Goal: Information Seeking & Learning: Learn about a topic

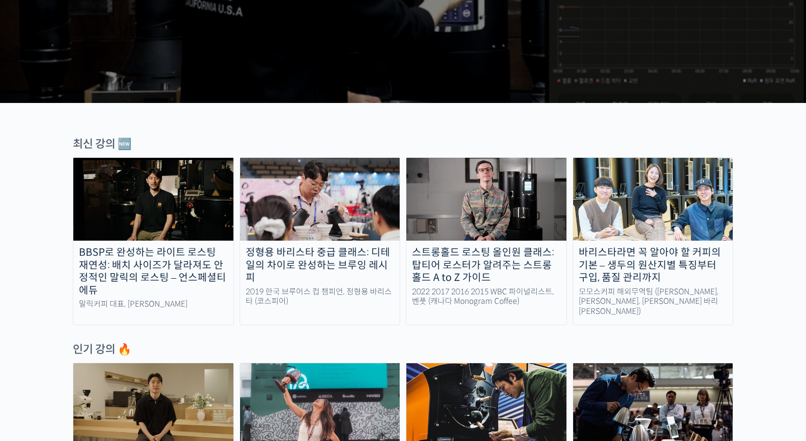
scroll to position [275, 0]
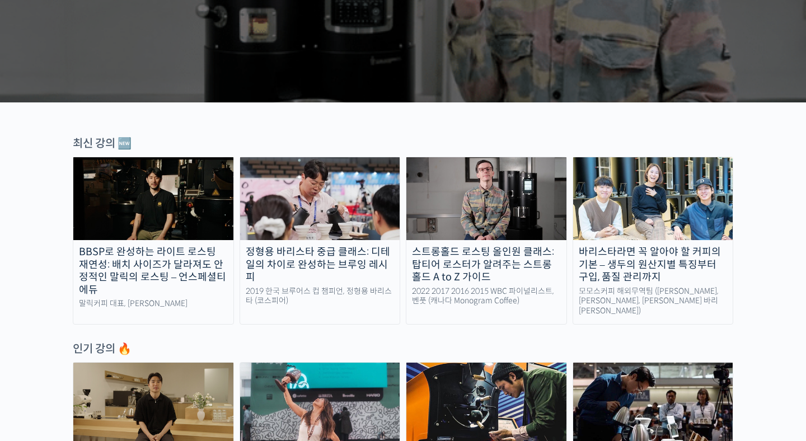
click at [185, 196] on img at bounding box center [153, 198] width 160 height 83
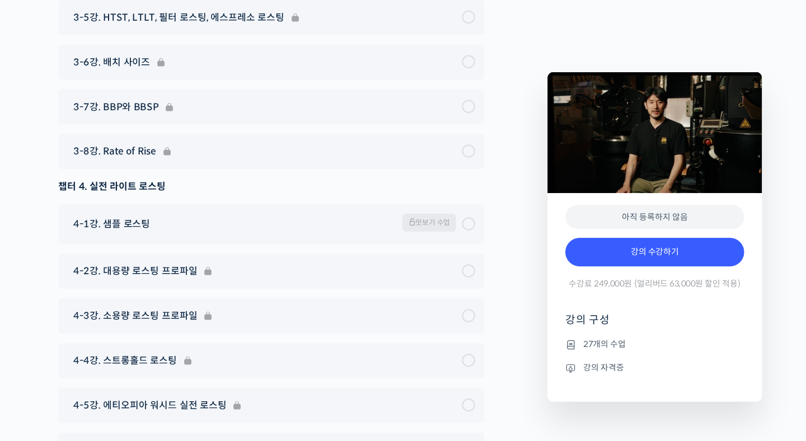
scroll to position [4930, 0]
